Goal: Task Accomplishment & Management: Use online tool/utility

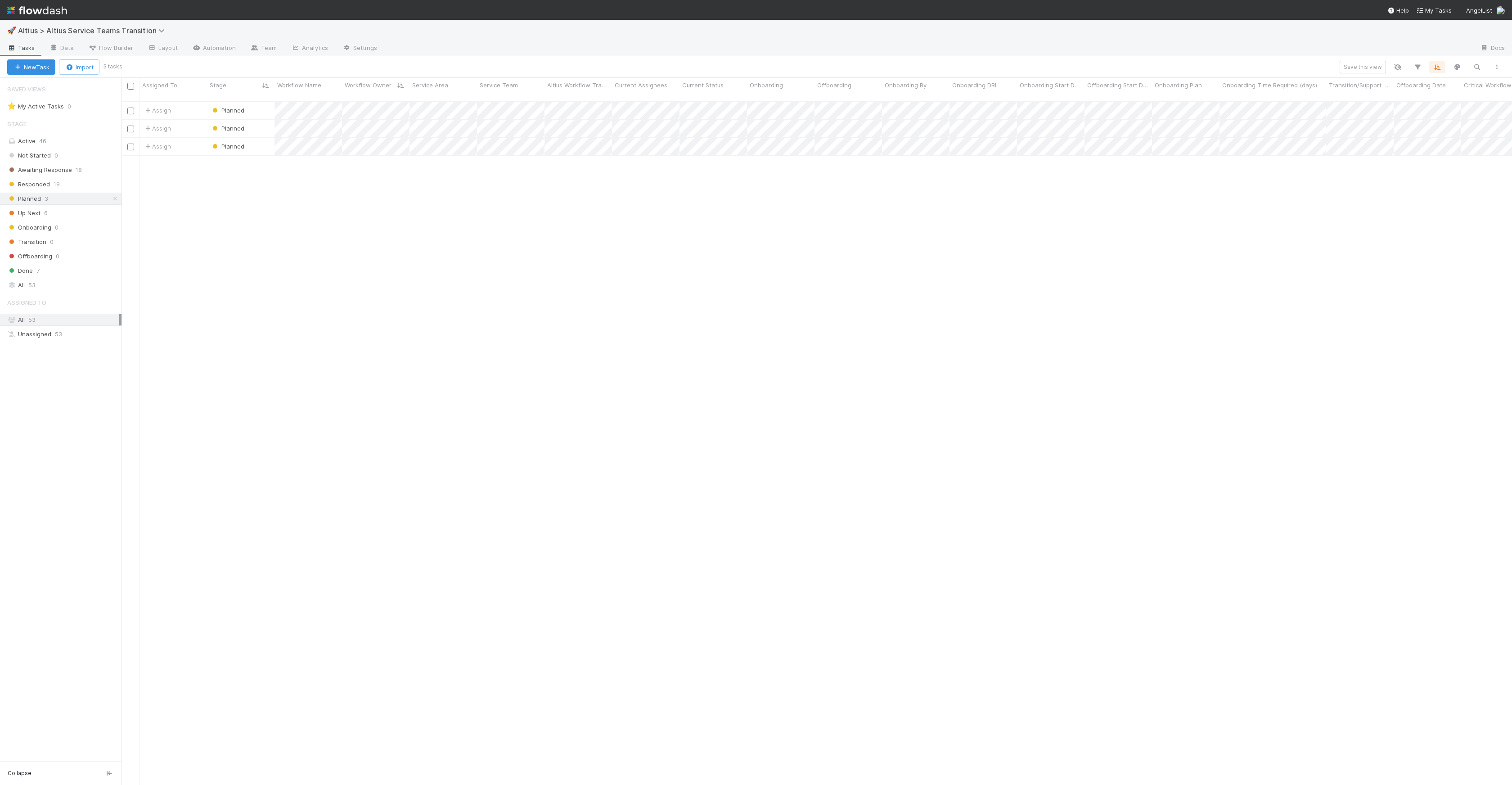
scroll to position [684, 1384]
click at [548, 257] on div "Assign Planned 0 [DATE] 1:52:12 AM [DATE] 10:48:08 AM Assign Planned 0 [DATE] 1…" at bounding box center [816, 447] width 1391 height 691
click at [42, 182] on span "Responded" at bounding box center [29, 184] width 43 height 11
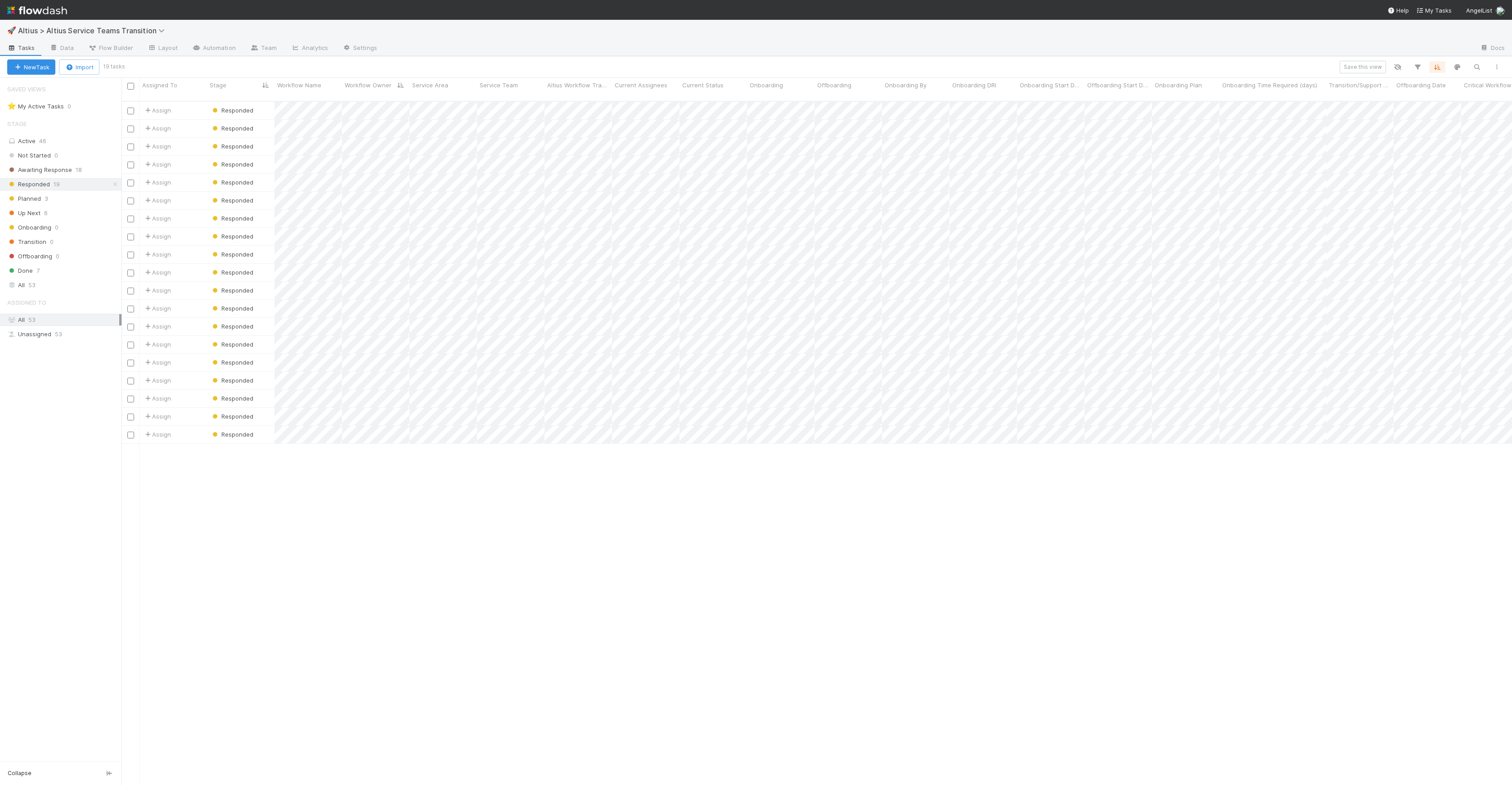
scroll to position [684, 1384]
click at [307, 338] on div at bounding box center [756, 392] width 1512 height 785
click at [228, 323] on span "Responded" at bounding box center [232, 327] width 43 height 7
click at [258, 397] on div "Up Next" at bounding box center [270, 404] width 127 height 17
click at [695, 441] on div at bounding box center [756, 392] width 1512 height 785
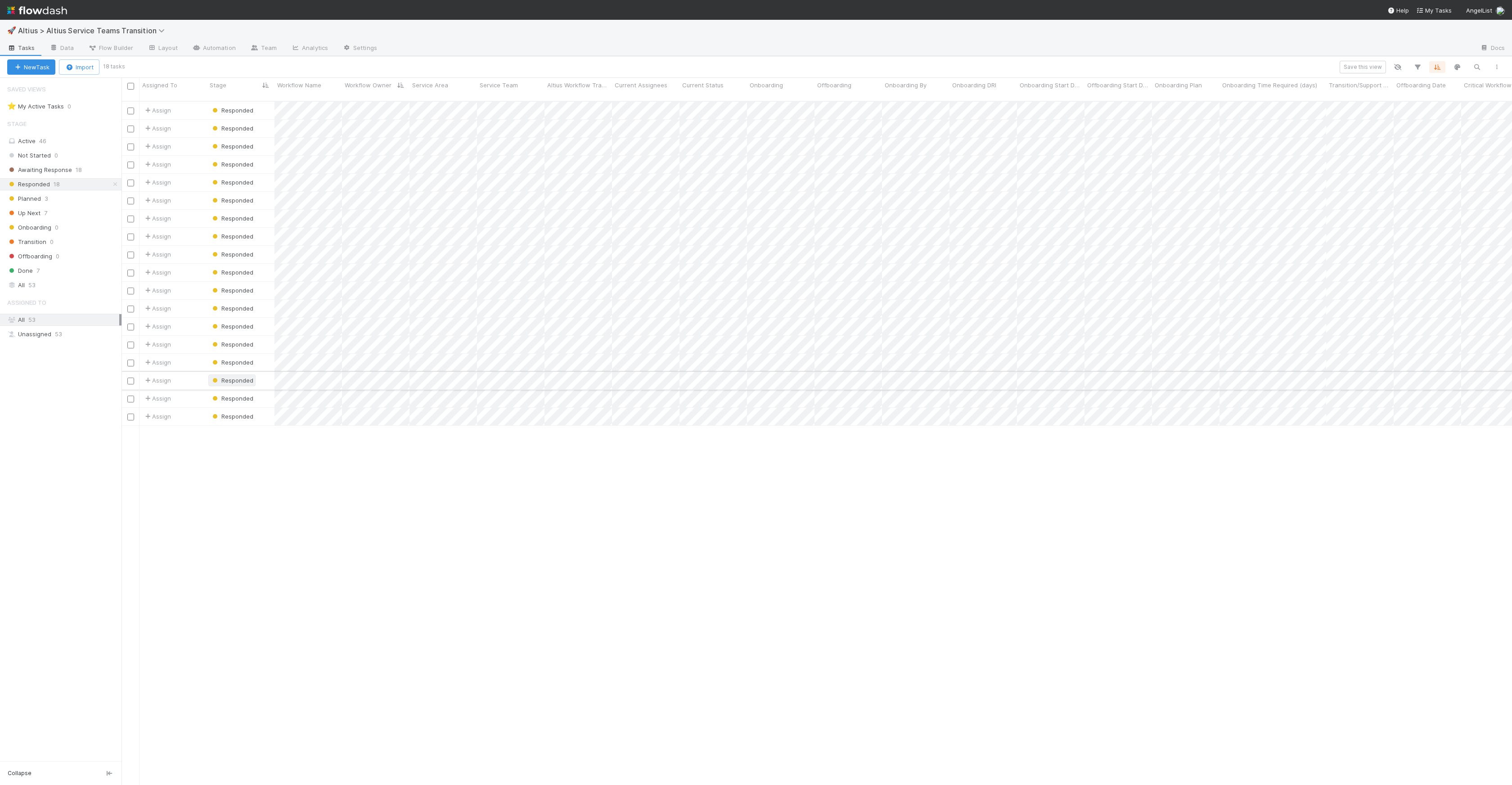
click at [221, 377] on span "Responded" at bounding box center [232, 380] width 43 height 7
click at [242, 455] on span "Up Next" at bounding box center [229, 457] width 33 height 7
click at [243, 268] on span "Responded" at bounding box center [232, 272] width 43 height 7
click at [255, 346] on div "Up Next" at bounding box center [270, 349] width 127 height 17
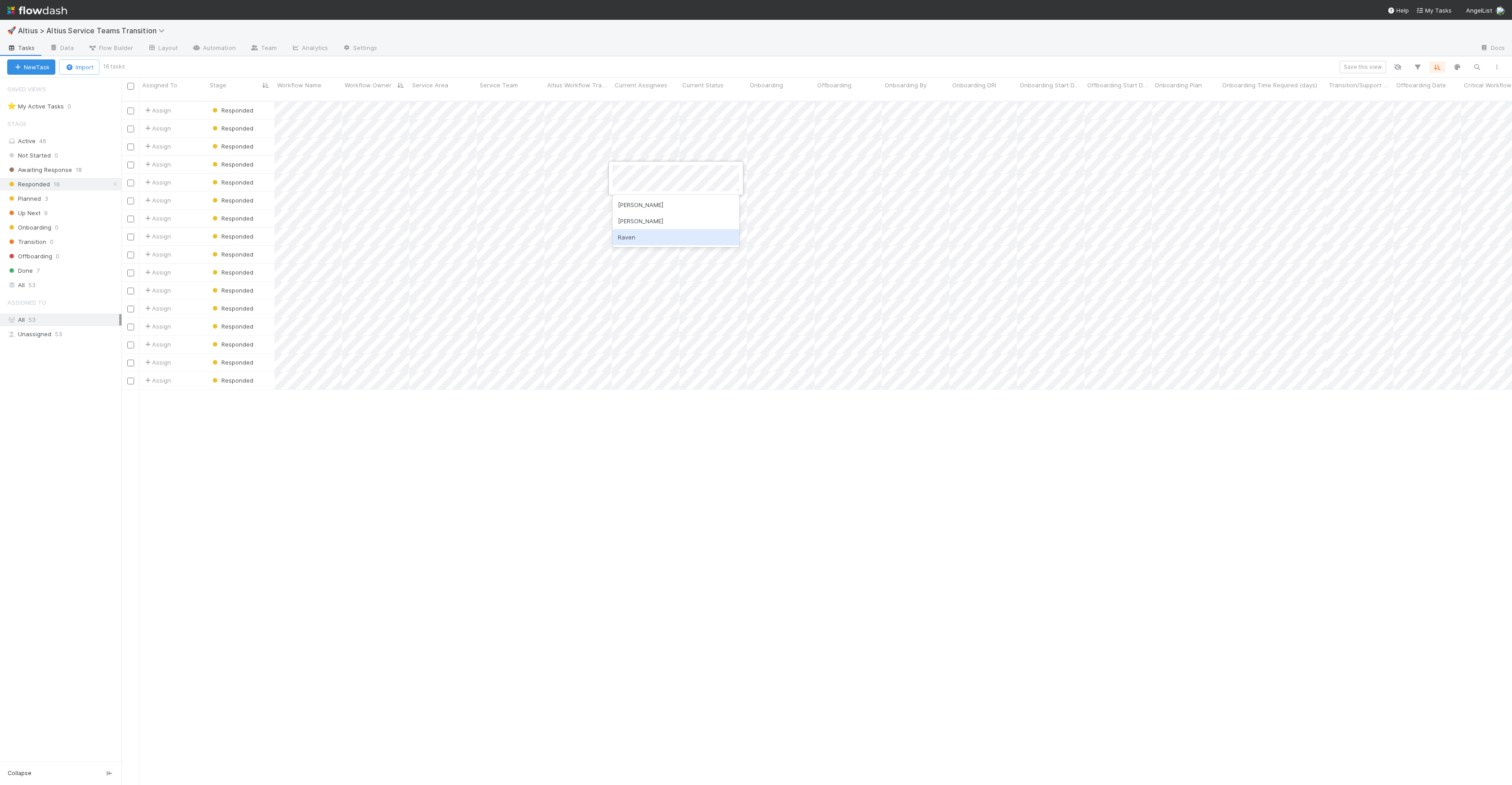
click at [725, 477] on div at bounding box center [756, 392] width 1512 height 785
click at [758, 418] on div at bounding box center [756, 392] width 1512 height 785
click at [303, 279] on div at bounding box center [756, 392] width 1512 height 785
click at [302, 277] on div at bounding box center [756, 392] width 1512 height 785
click at [246, 268] on span "Responded" at bounding box center [232, 272] width 43 height 7
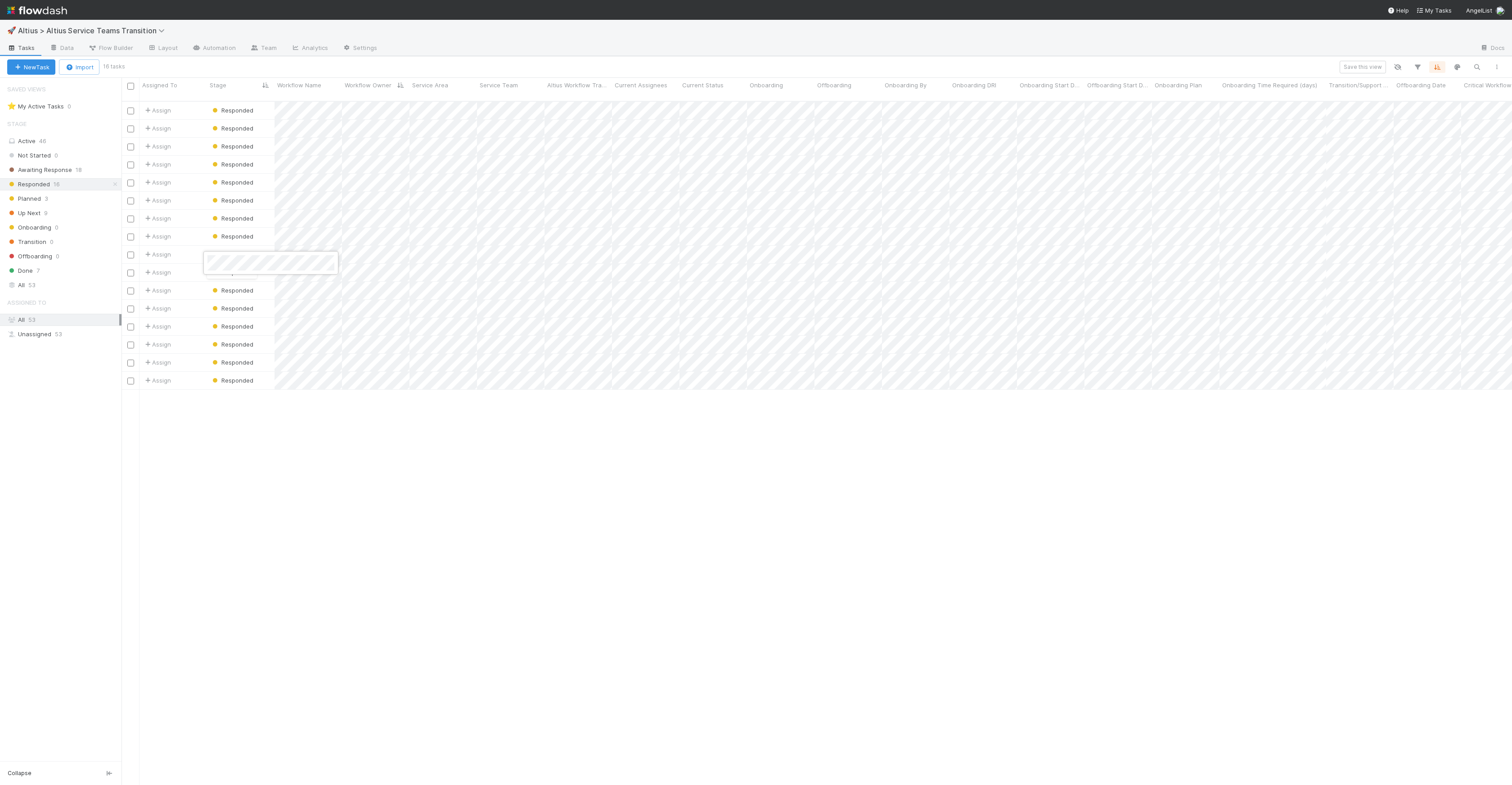
click at [1159, 280] on div at bounding box center [756, 392] width 1512 height 785
click at [1025, 470] on div at bounding box center [756, 392] width 1512 height 785
click at [1108, 486] on div "Assign Responded 1 [DATE] 3:55:14 PM [DATE] 3:00:55 PM Assign Responded 1 [DATE…" at bounding box center [816, 447] width 1391 height 691
click at [1295, 518] on div "Assign Responded 1 [DATE] 3:55:14 PM [DATE] 3:00:55 PM Assign Responded 1 [DATE…" at bounding box center [816, 447] width 1391 height 691
click at [1174, 278] on div at bounding box center [756, 392] width 1512 height 785
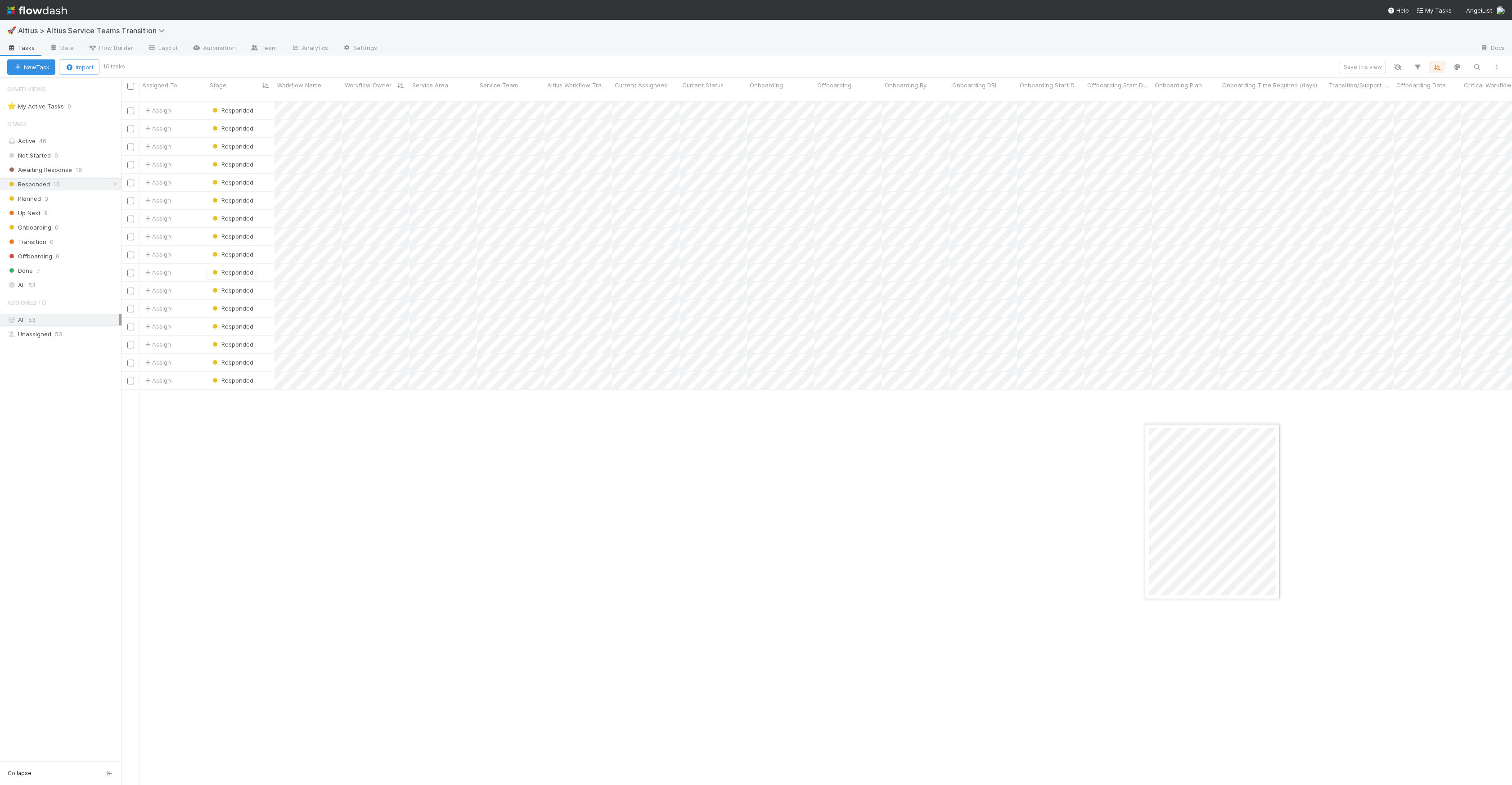
click at [1184, 268] on div at bounding box center [756, 392] width 1512 height 785
click at [651, 176] on div at bounding box center [756, 392] width 1512 height 785
click at [684, 167] on div at bounding box center [756, 392] width 1512 height 785
click at [1362, 380] on div at bounding box center [756, 392] width 1512 height 785
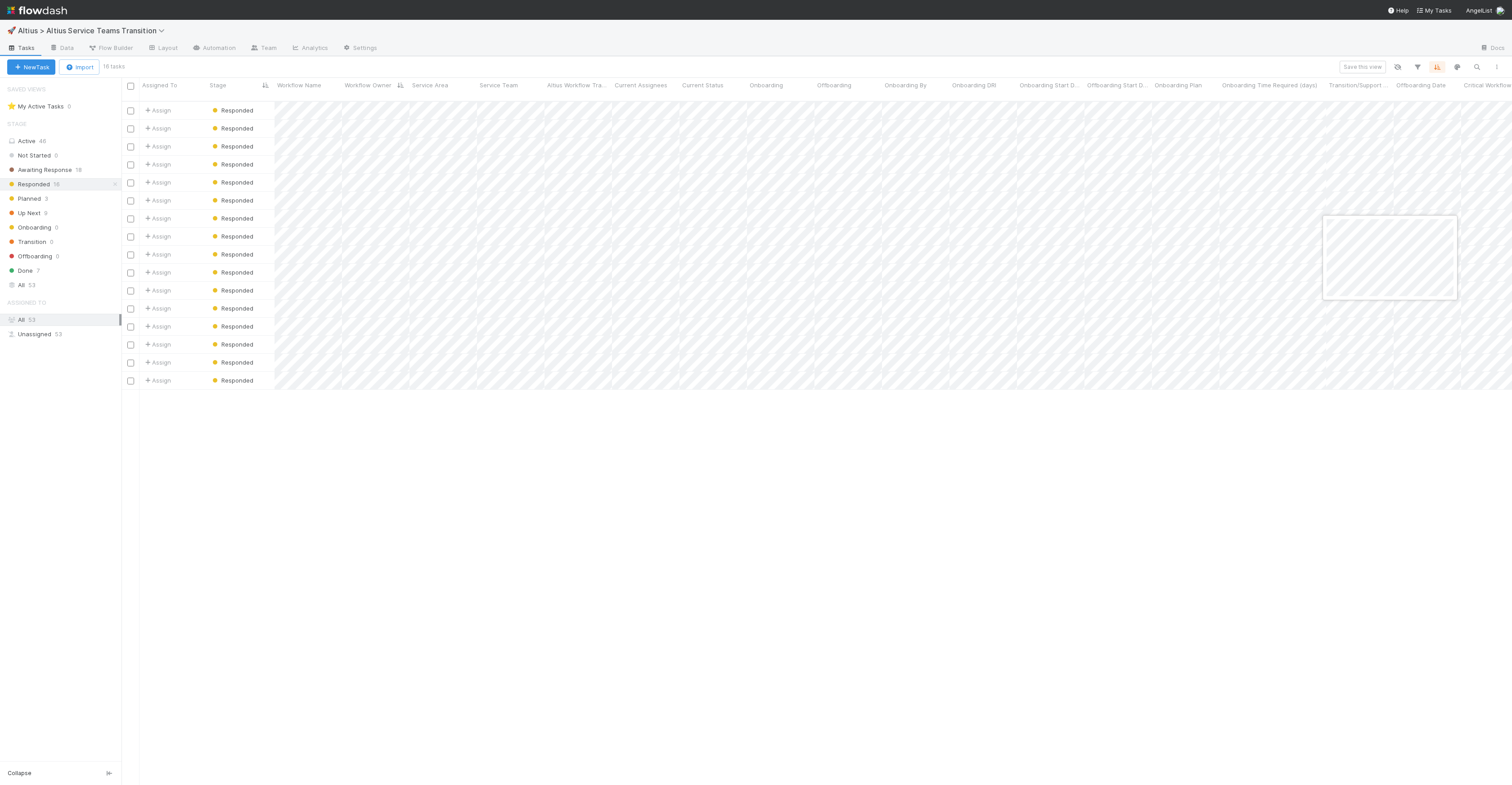
click at [1301, 229] on div at bounding box center [756, 392] width 1512 height 785
click at [1097, 426] on div at bounding box center [756, 392] width 1512 height 785
click at [718, 232] on div at bounding box center [756, 392] width 1512 height 785
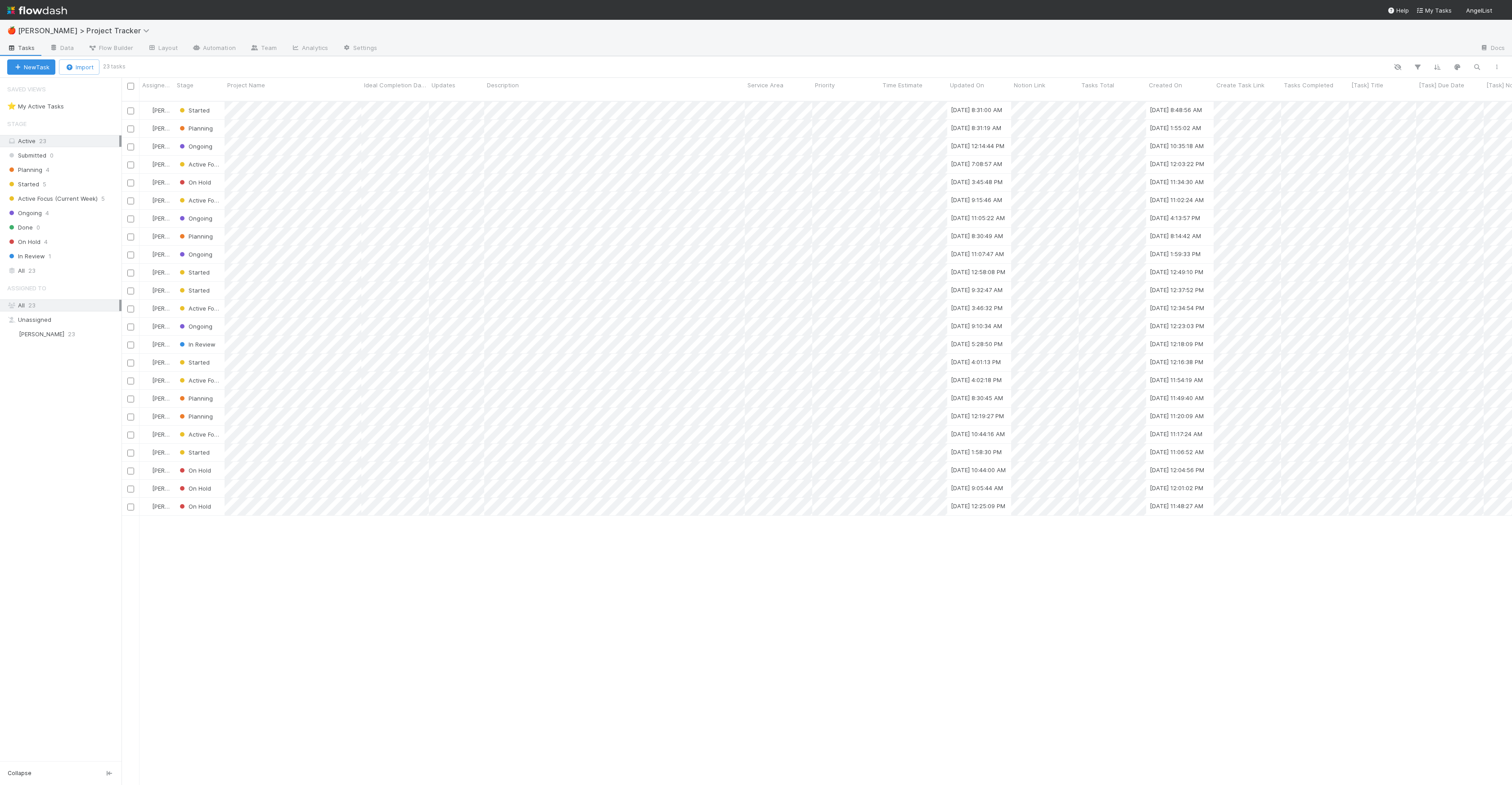
scroll to position [684, 1384]
